Goal: Find specific page/section: Find specific page/section

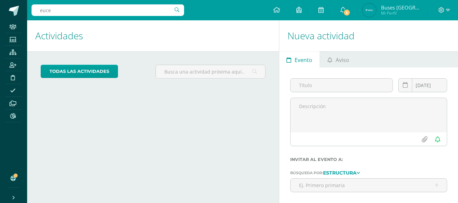
type input "eucea"
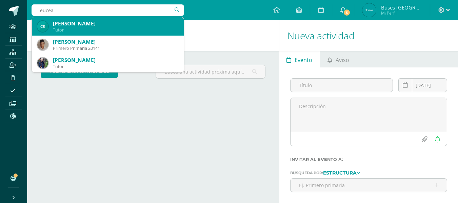
click at [104, 26] on div "Carlos Roberto Euceda Ordoñez" at bounding box center [116, 23] width 126 height 7
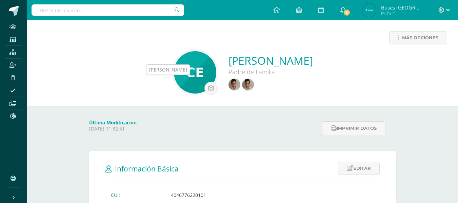
click at [229, 86] on img at bounding box center [235, 85] width 12 height 12
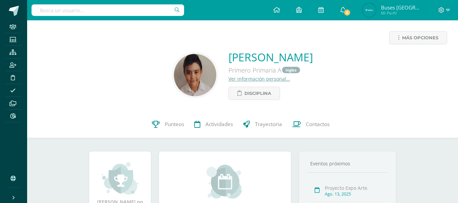
click at [229, 81] on link "Ver información personal..." at bounding box center [260, 79] width 62 height 6
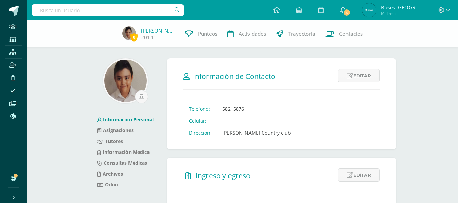
click at [223, 133] on td "[PERSON_NAME] Country club" at bounding box center [256, 133] width 79 height 12
drag, startPoint x: 223, startPoint y: 133, endPoint x: 269, endPoint y: 134, distance: 46.1
click at [269, 134] on td "[PERSON_NAME] Country club" at bounding box center [256, 133] width 79 height 12
copy td "arrazola Country club"
click at [125, 8] on input "text" at bounding box center [108, 10] width 153 height 12
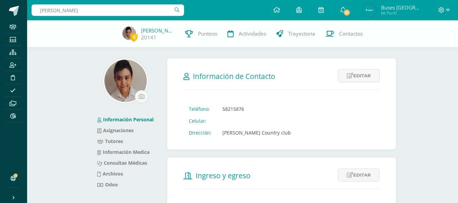
type input "valentina campollo"
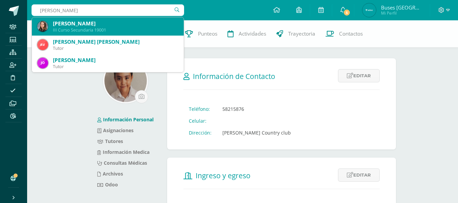
click at [77, 26] on div "Valentina Campollo Ros" at bounding box center [116, 23] width 126 height 7
click at [77, 26] on div "0 SANTIAGO EUCEDA 20141 Punteos Actividades Trayectoria Contactos" at bounding box center [229, 33] width 458 height 27
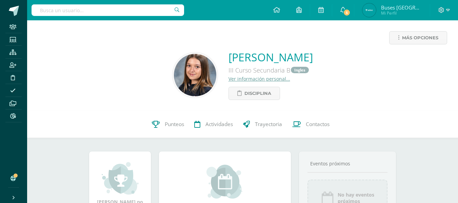
click at [230, 81] on link "Ver información personal..." at bounding box center [260, 79] width 62 height 6
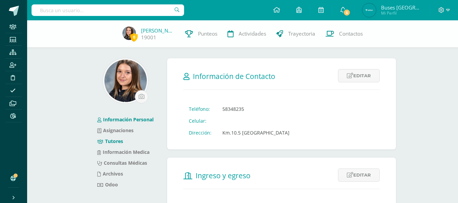
click at [119, 143] on link "Tutores" at bounding box center [110, 141] width 26 height 6
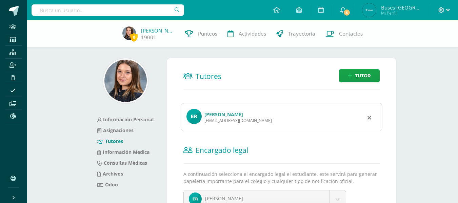
click at [214, 118] on div "[EMAIL_ADDRESS][DOMAIN_NAME]" at bounding box center [239, 121] width 68 height 6
click at [215, 115] on link "[PERSON_NAME]" at bounding box center [224, 114] width 39 height 6
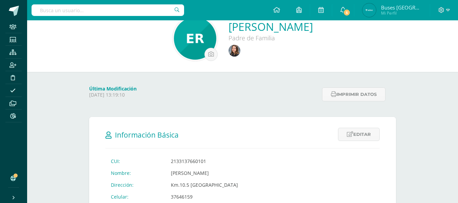
scroll to position [68, 0]
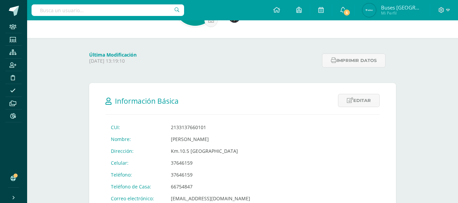
click at [93, 12] on input "text" at bounding box center [108, 10] width 153 height 12
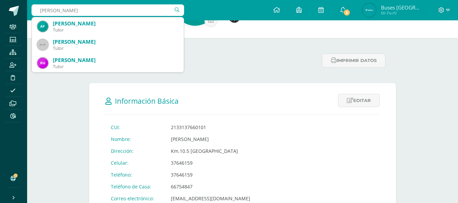
type input "frank"
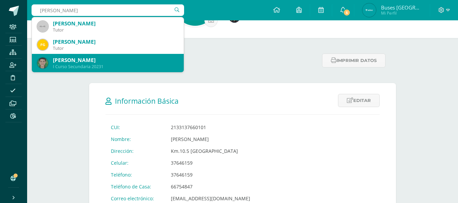
click at [91, 63] on div "[PERSON_NAME]" at bounding box center [116, 60] width 126 height 7
click at [91, 63] on p "Thursday 20 February 2025 13:19:10" at bounding box center [203, 61] width 229 height 6
